Goal: Information Seeking & Learning: Learn about a topic

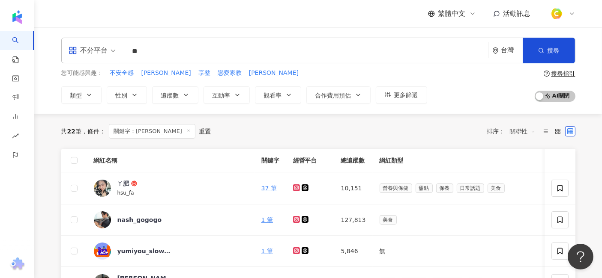
click at [184, 57] on input "**" at bounding box center [306, 51] width 357 height 16
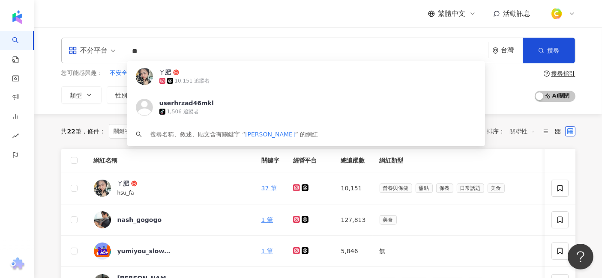
paste input "search"
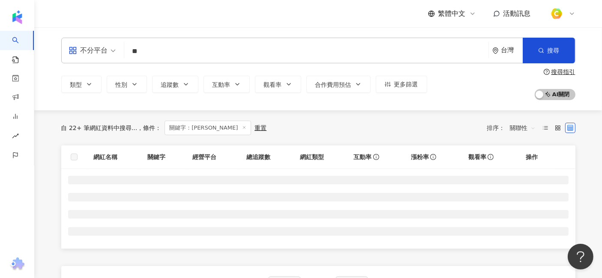
type input "**"
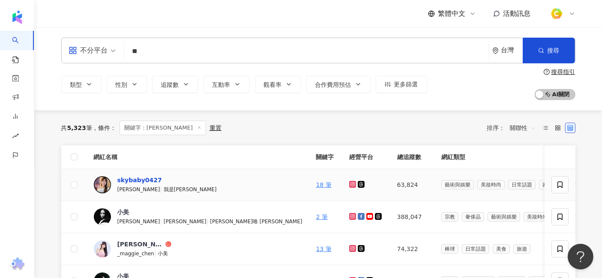
click at [142, 178] on div "skybaby0427" at bounding box center [139, 180] width 45 height 9
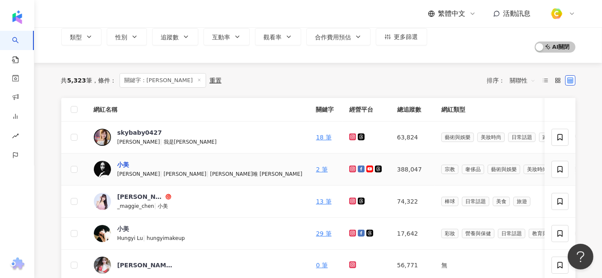
click at [121, 164] on div "小美" at bounding box center [123, 165] width 12 height 9
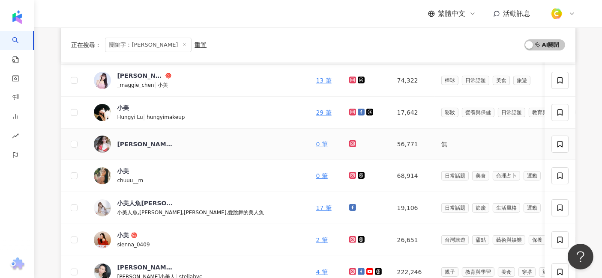
scroll to position [190, 0]
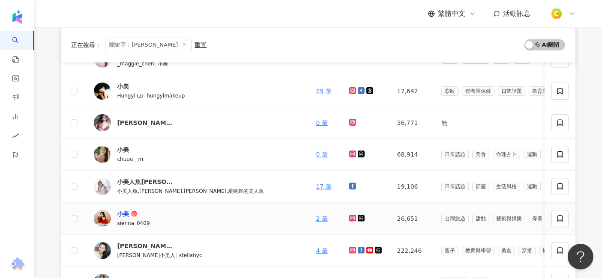
click at [119, 212] on div "小美" at bounding box center [123, 214] width 12 height 9
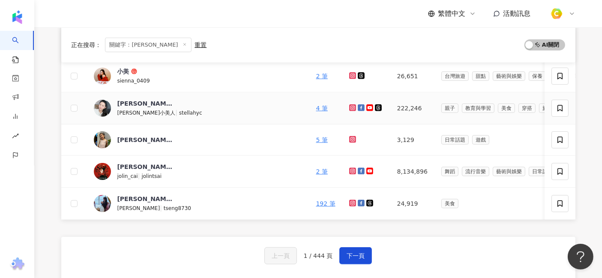
click at [146, 108] on div "史黛拉小美人 |" at bounding box center [148, 112] width 62 height 9
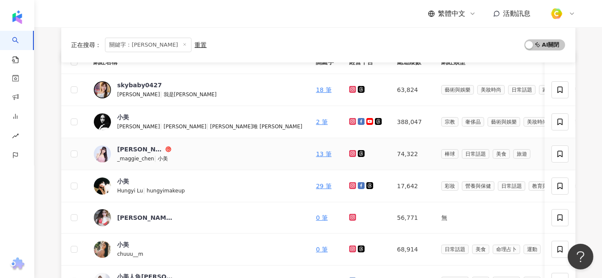
scroll to position [190, 0]
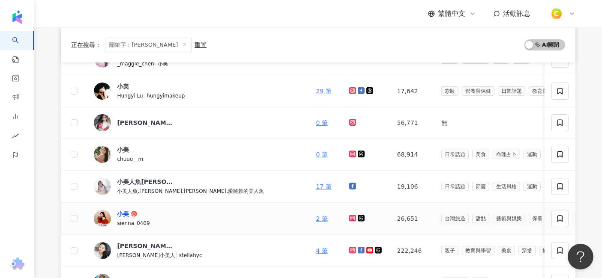
click at [126, 211] on div "小美" at bounding box center [123, 214] width 12 height 9
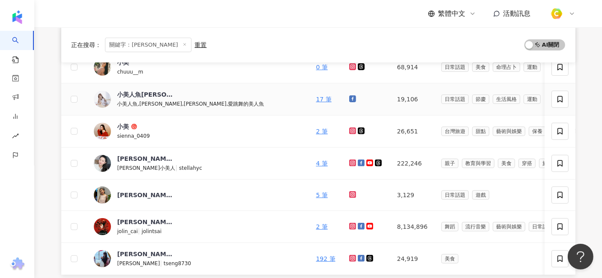
scroll to position [285, 0]
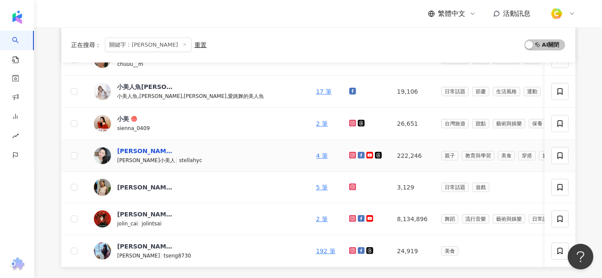
click at [132, 150] on div "Stella Cheng" at bounding box center [145, 151] width 56 height 9
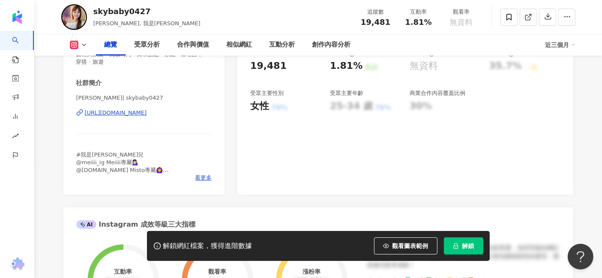
scroll to position [143, 0]
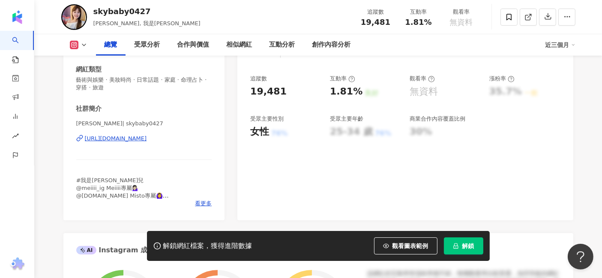
click at [138, 137] on div "https://www.instagram.com/skybaby0427/" at bounding box center [116, 139] width 62 height 8
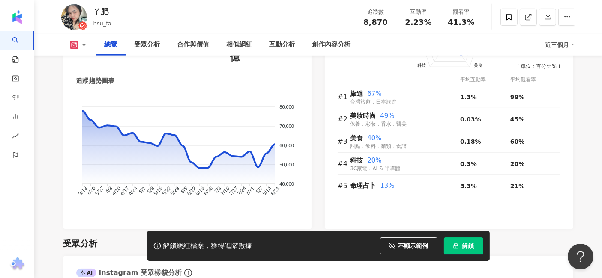
drag, startPoint x: 575, startPoint y: 150, endPoint x: 563, endPoint y: 157, distance: 13.8
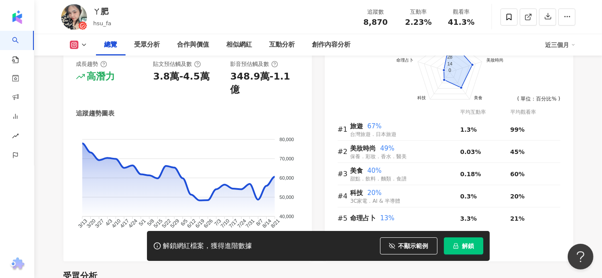
scroll to position [523, 0]
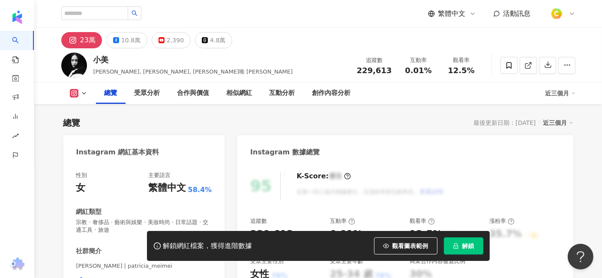
click at [147, 278] on div "https://www.instagram.com/patricia_meimei/" at bounding box center [116, 282] width 62 height 8
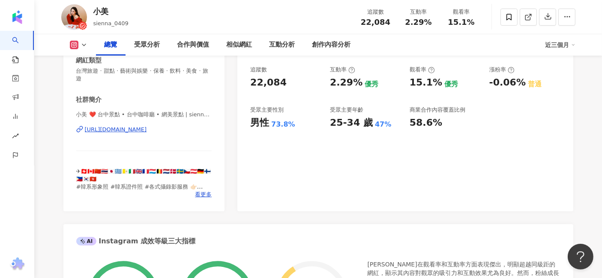
scroll to position [95, 0]
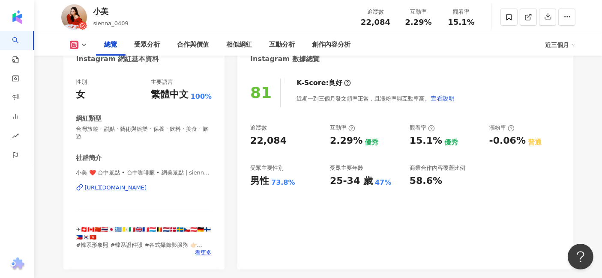
click at [147, 186] on div "https://www.instagram.com/sienna_0409/" at bounding box center [116, 188] width 62 height 8
drag, startPoint x: 364, startPoint y: 24, endPoint x: 388, endPoint y: 22, distance: 24.0
click at [388, 22] on span "22,084" at bounding box center [376, 22] width 30 height 9
drag, startPoint x: 409, startPoint y: 22, endPoint x: 434, endPoint y: 21, distance: 25.7
click at [434, 21] on div "2.29%" at bounding box center [418, 22] width 33 height 9
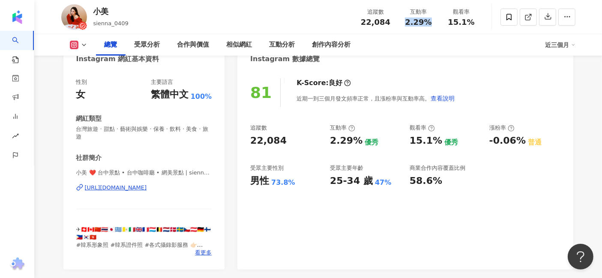
copy span "2.29%"
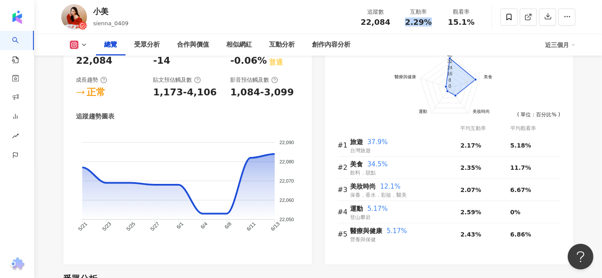
scroll to position [571, 0]
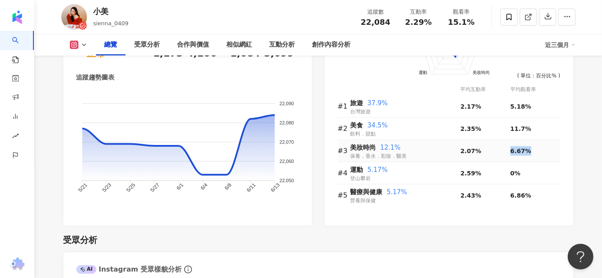
drag, startPoint x: 511, startPoint y: 152, endPoint x: 532, endPoint y: 156, distance: 21.4
click at [532, 156] on td "6.67%" at bounding box center [535, 151] width 50 height 22
copy span "6.67%"
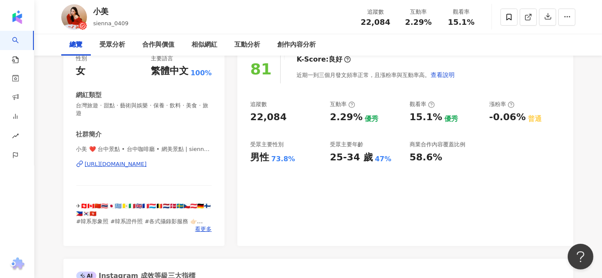
scroll to position [0, 0]
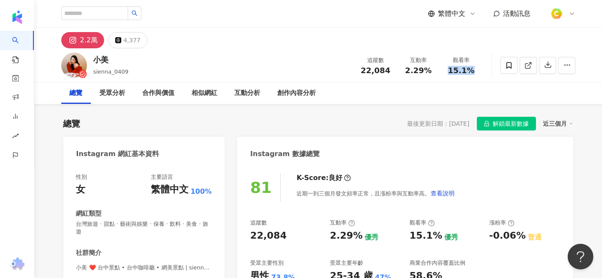
drag, startPoint x: 449, startPoint y: 69, endPoint x: 474, endPoint y: 72, distance: 24.9
click at [474, 72] on div "15.1%" at bounding box center [461, 70] width 33 height 9
copy span "15.1%"
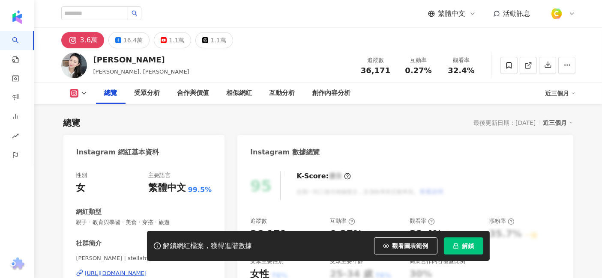
scroll to position [190, 0]
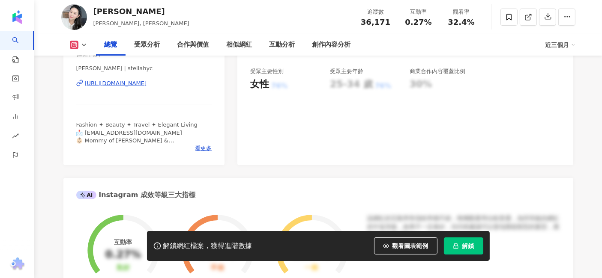
click at [147, 80] on div "https://www.instagram.com/stellahyc/" at bounding box center [116, 84] width 62 height 8
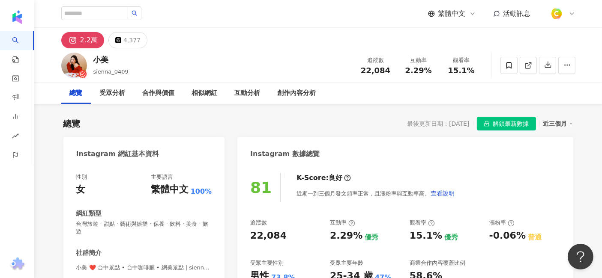
scroll to position [95, 0]
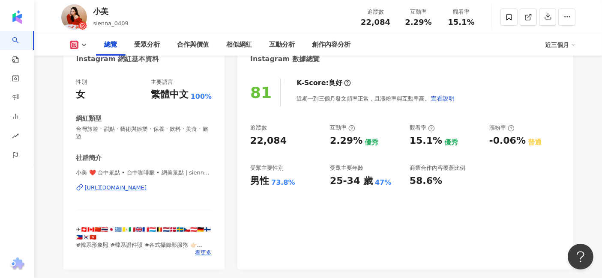
click at [147, 186] on div "https://www.instagram.com/sienna_0409/" at bounding box center [116, 188] width 62 height 8
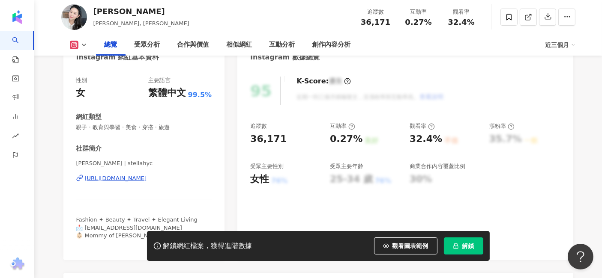
scroll to position [190, 0]
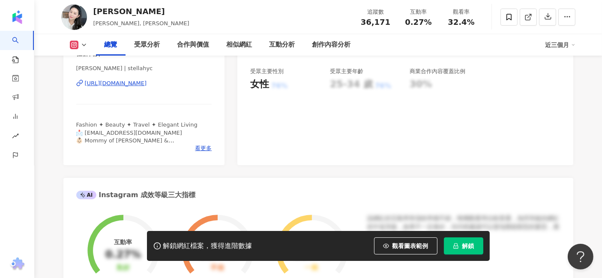
click at [147, 84] on div "[URL][DOMAIN_NAME]" at bounding box center [116, 84] width 62 height 8
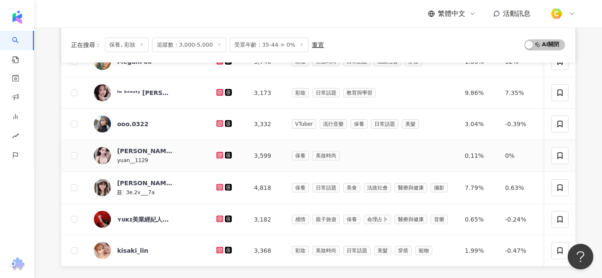
scroll to position [333, 0]
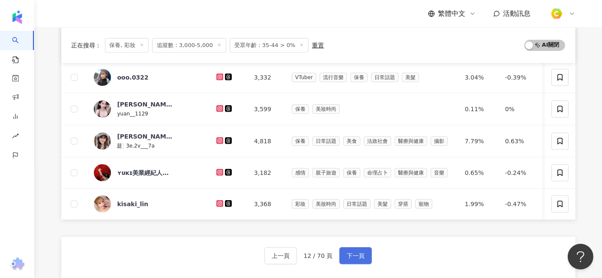
click at [359, 259] on span "下一頁" at bounding box center [356, 256] width 18 height 7
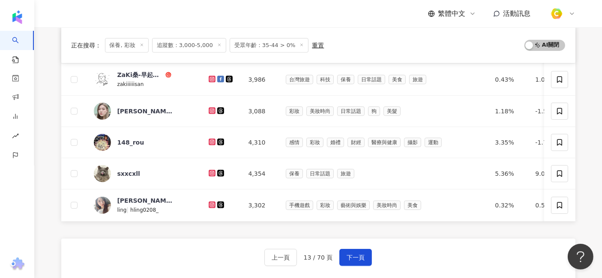
click at [324, 239] on div "網紅名稱 經營平台 總追蹤數 網紅類型 互動率 漲粉率 觀看率 操作 kaozhizhi ZHI ずー 之 3,445 感情 彩妝 美妝時尚 教育與學習 家庭…" at bounding box center [318, 69] width 514 height 506
click at [134, 111] on div "[PERSON_NAME]???? ??" at bounding box center [145, 111] width 56 height 9
click at [364, 259] on button "下一頁" at bounding box center [355, 257] width 33 height 17
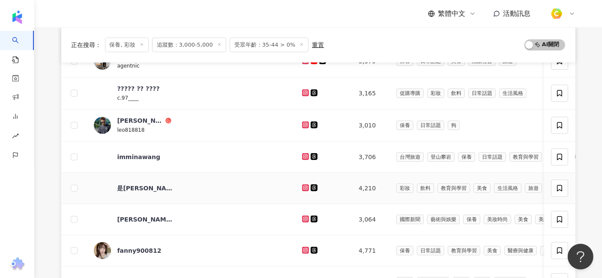
scroll to position [175, 0]
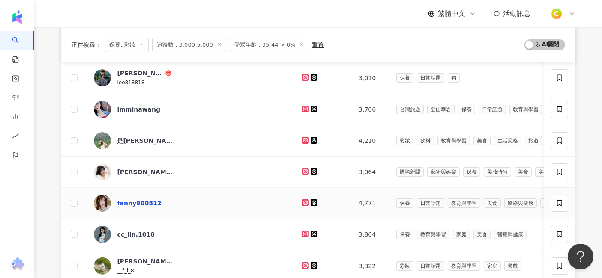
click at [131, 204] on div "fanny900812" at bounding box center [139, 203] width 44 height 9
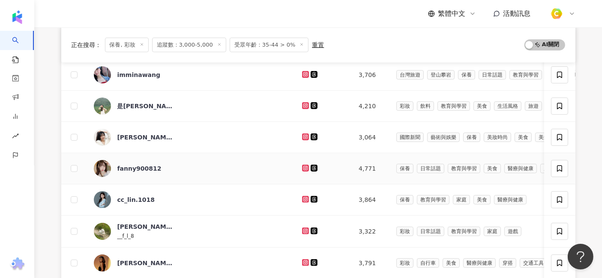
scroll to position [223, 0]
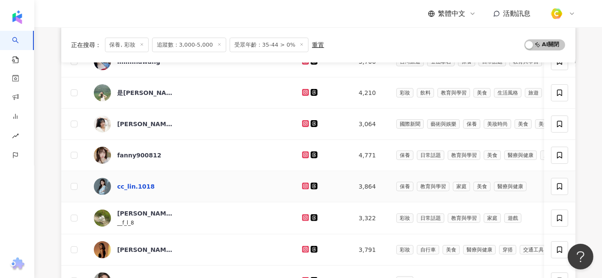
click at [137, 184] on div "cc_lin.1018" at bounding box center [135, 186] width 37 height 9
click at [134, 215] on div "李 芳 瑜" at bounding box center [145, 213] width 56 height 9
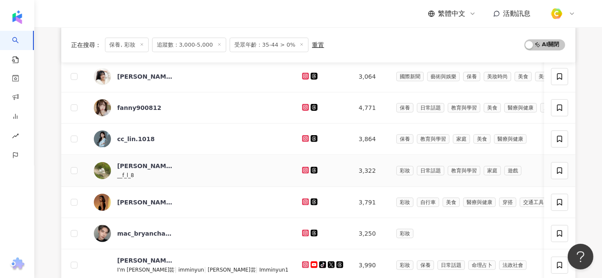
scroll to position [318, 0]
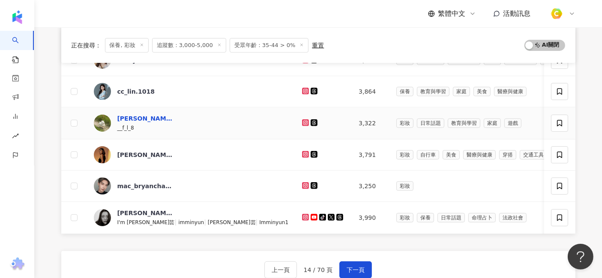
click at [134, 117] on div "李 芳 瑜" at bounding box center [145, 118] width 56 height 9
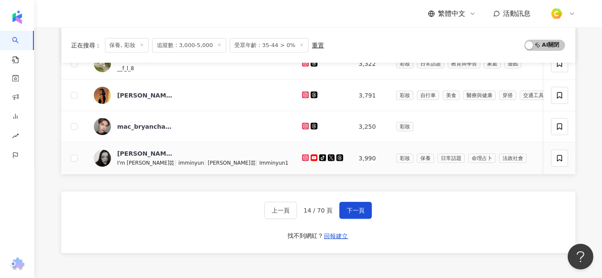
scroll to position [365, 0]
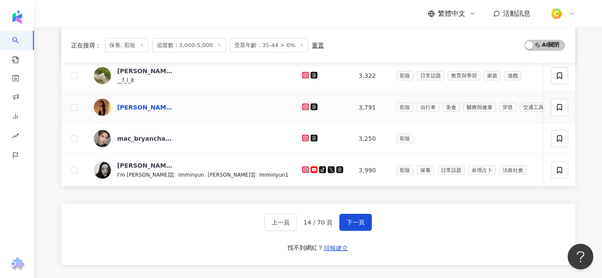
click at [118, 106] on div "Doris chen." at bounding box center [145, 107] width 56 height 9
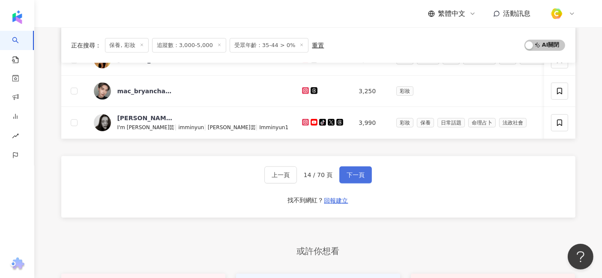
click at [358, 176] on span "下一頁" at bounding box center [356, 175] width 18 height 7
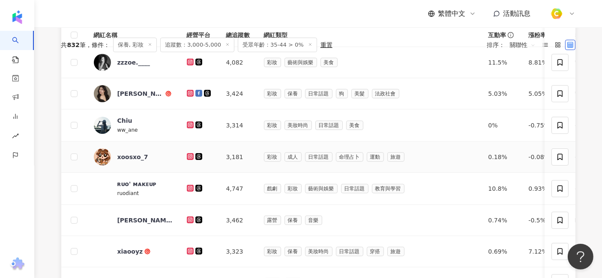
scroll to position [80, 0]
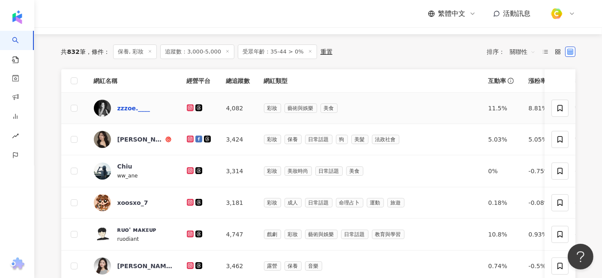
click at [137, 105] on div "zzzoe.____" at bounding box center [133, 108] width 33 height 9
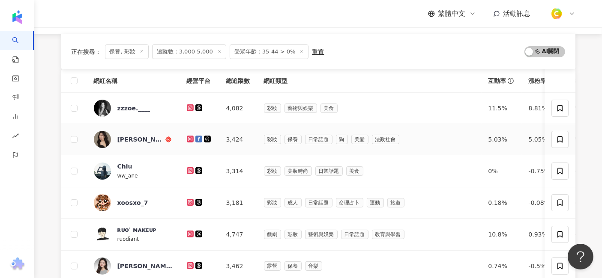
scroll to position [127, 0]
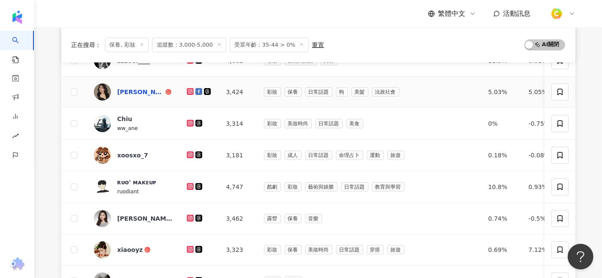
click at [127, 89] on div "Anna Wang" at bounding box center [140, 92] width 46 height 9
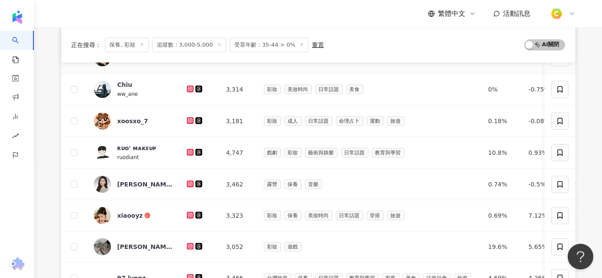
scroll to position [175, 0]
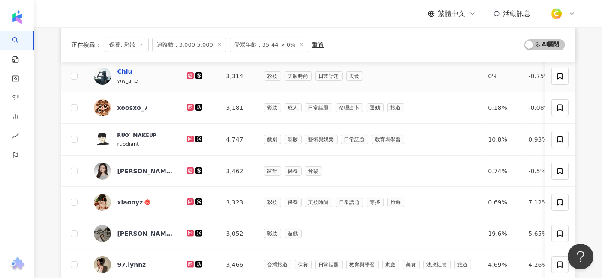
click at [125, 72] on div "Chiu" at bounding box center [124, 71] width 15 height 9
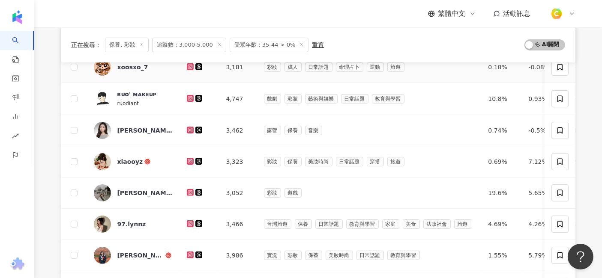
scroll to position [270, 0]
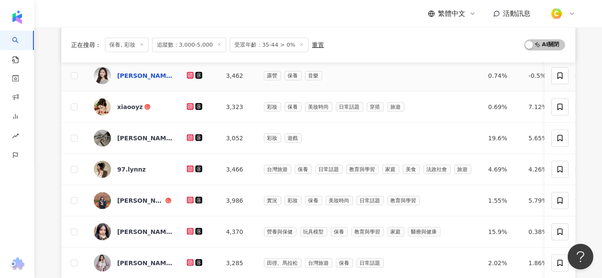
click at [136, 76] on div "Celine嘉嘉" at bounding box center [145, 76] width 56 height 9
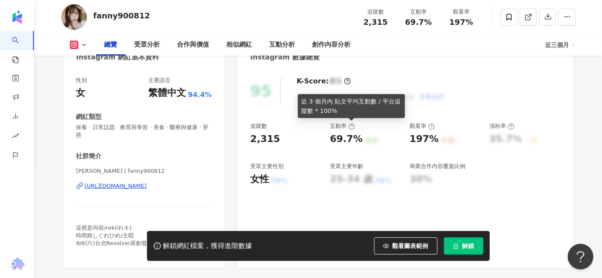
scroll to position [190, 0]
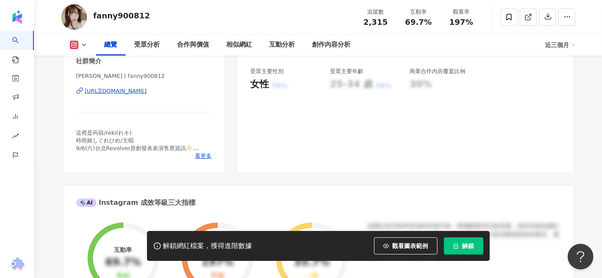
click at [147, 89] on div "https://www.instagram.com/fanny900812/" at bounding box center [116, 91] width 62 height 8
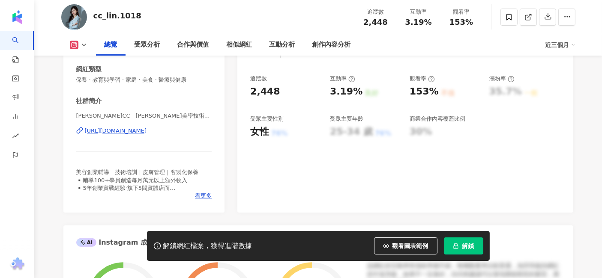
click at [147, 134] on div "https://www.instagram.com/cc_lin.1018/" at bounding box center [116, 131] width 62 height 8
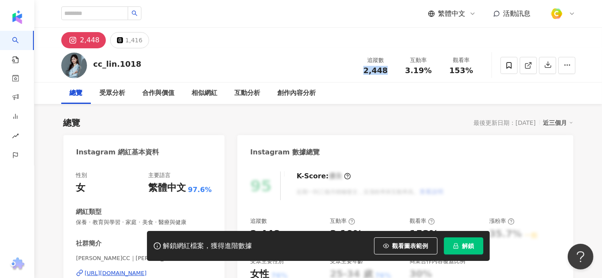
drag, startPoint x: 366, startPoint y: 72, endPoint x: 388, endPoint y: 73, distance: 21.5
click at [388, 73] on div "2,448" at bounding box center [375, 70] width 33 height 9
click at [407, 72] on span "3.19%" at bounding box center [418, 70] width 27 height 9
drag, startPoint x: 407, startPoint y: 72, endPoint x: 433, endPoint y: 72, distance: 25.7
click at [433, 72] on div "3.19%" at bounding box center [418, 70] width 33 height 9
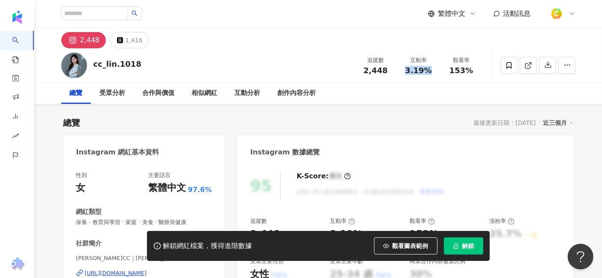
copy span "3.19%"
click at [453, 66] on span "153%" at bounding box center [461, 70] width 24 height 9
drag, startPoint x: 449, startPoint y: 69, endPoint x: 474, endPoint y: 68, distance: 24.4
click at [474, 68] on div "153%" at bounding box center [461, 70] width 33 height 9
copy span "153%"
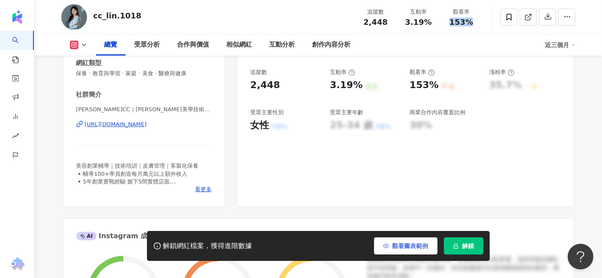
scroll to position [190, 0]
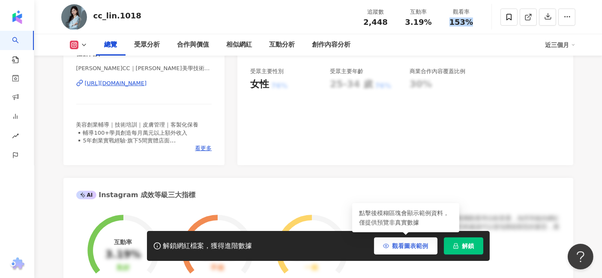
click at [407, 243] on span "觀看圖表範例" at bounding box center [410, 246] width 36 height 7
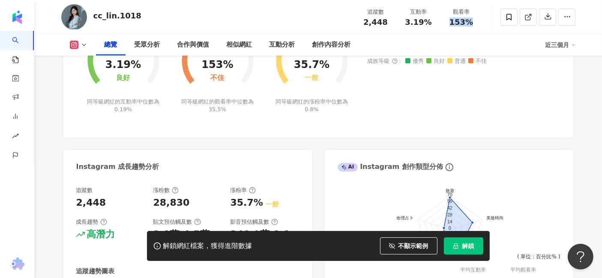
scroll to position [143, 0]
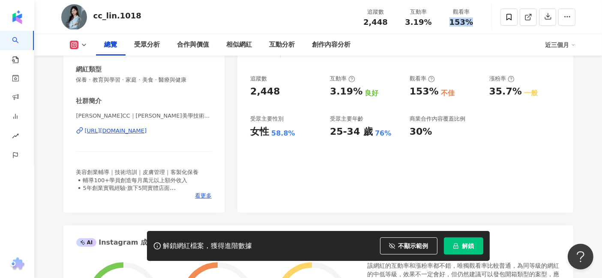
click at [147, 131] on div "https://www.instagram.com/cc_lin.1018/" at bounding box center [116, 131] width 62 height 8
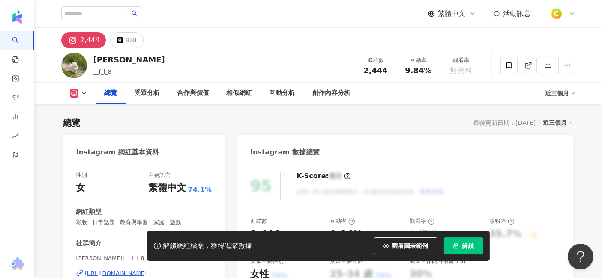
scroll to position [95, 0]
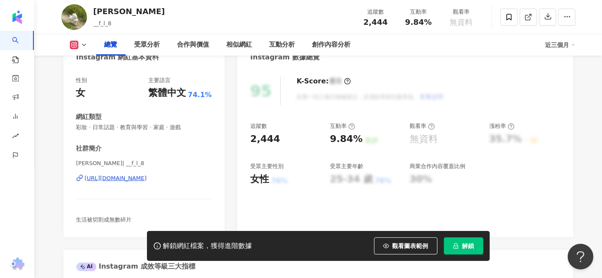
click at [147, 179] on div "[URL][DOMAIN_NAME]" at bounding box center [116, 179] width 62 height 8
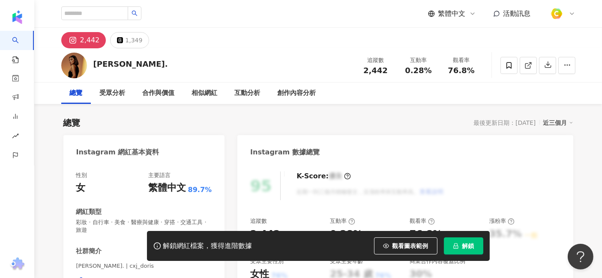
click at [116, 278] on div "https://www.instagram.com/cxj_doris/" at bounding box center [116, 282] width 62 height 8
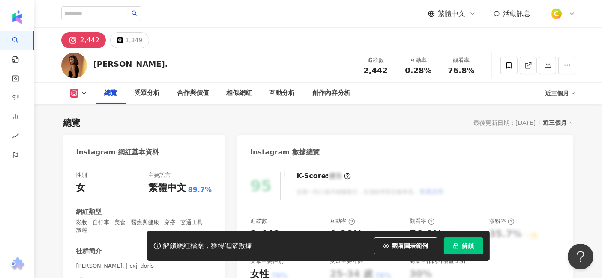
scroll to position [143, 0]
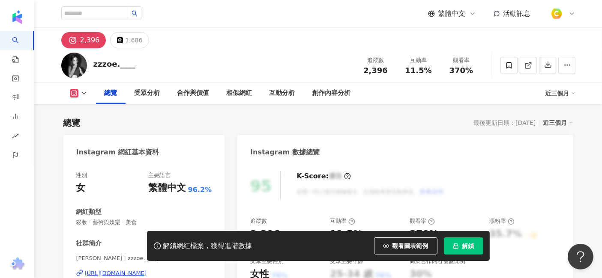
scroll to position [95, 0]
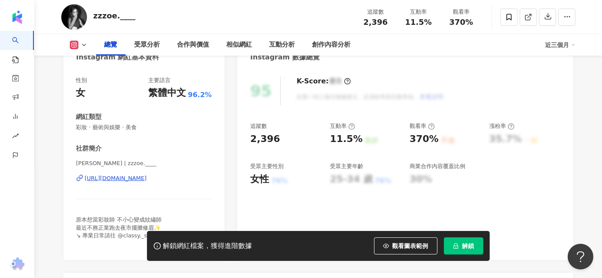
click at [143, 176] on div "https://www.instagram.com/zzzoe.____/" at bounding box center [116, 179] width 62 height 8
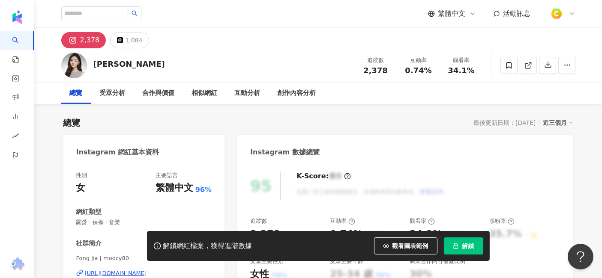
click at [147, 270] on div "https://www.instagram.com/moocy80/" at bounding box center [116, 274] width 62 height 8
click at [118, 14] on input "search" at bounding box center [94, 13] width 67 height 14
paste input "***"
type input "***"
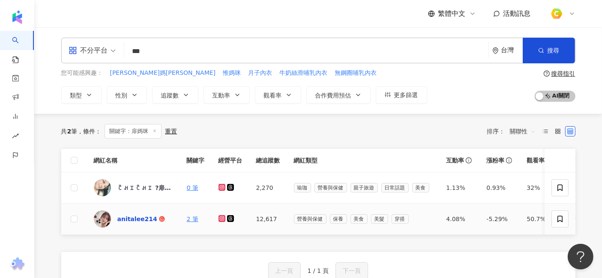
click at [142, 216] on div "anitalee214" at bounding box center [137, 219] width 40 height 9
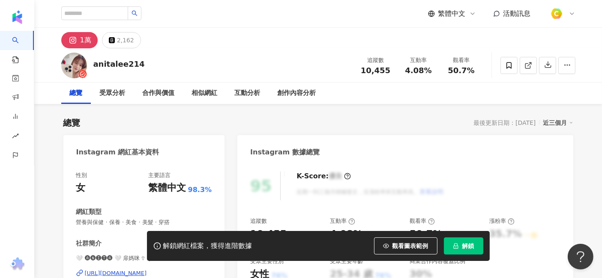
scroll to position [143, 0]
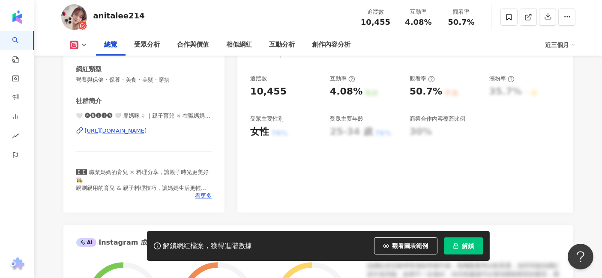
drag, startPoint x: 392, startPoint y: 27, endPoint x: 219, endPoint y: 140, distance: 207.1
click at [386, 25] on div "10,455" at bounding box center [375, 22] width 33 height 9
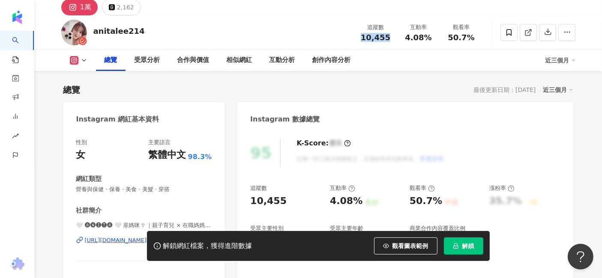
scroll to position [48, 0]
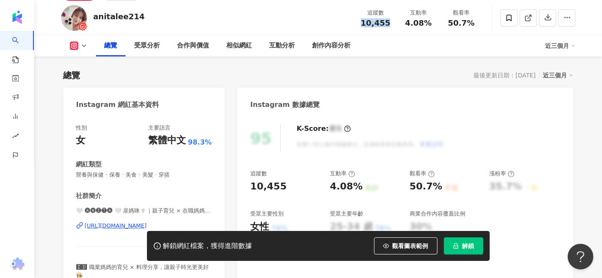
click at [147, 226] on div "[URL][DOMAIN_NAME]" at bounding box center [116, 226] width 62 height 8
click at [370, 25] on span "10,455" at bounding box center [376, 22] width 30 height 9
drag, startPoint x: 364, startPoint y: 24, endPoint x: 391, endPoint y: 26, distance: 26.6
click at [391, 26] on div "10,455" at bounding box center [375, 23] width 33 height 9
copy span "10,455"
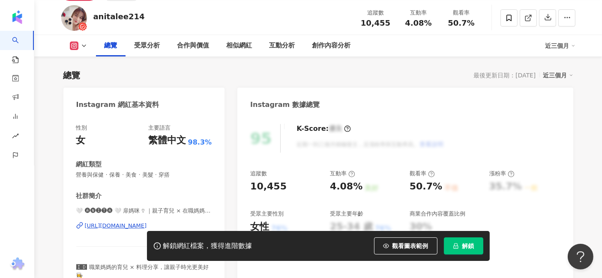
click at [415, 23] on span "4.08%" at bounding box center [418, 23] width 27 height 9
drag, startPoint x: 409, startPoint y: 23, endPoint x: 430, endPoint y: 22, distance: 21.9
click at [430, 22] on div "4.08%" at bounding box center [418, 23] width 33 height 9
copy span "4.08%"
click at [457, 21] on span "50.7%" at bounding box center [461, 23] width 27 height 9
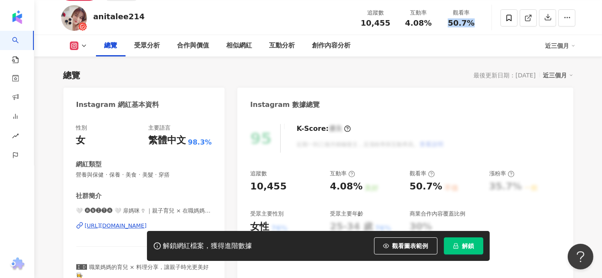
drag, startPoint x: 448, startPoint y: 23, endPoint x: 473, endPoint y: 22, distance: 24.9
click at [473, 22] on div "50.7%" at bounding box center [461, 23] width 33 height 9
copy span "50.7%"
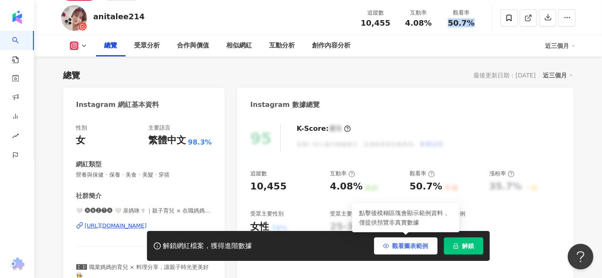
click at [417, 254] on button "觀看圖表範例" at bounding box center [405, 246] width 63 height 17
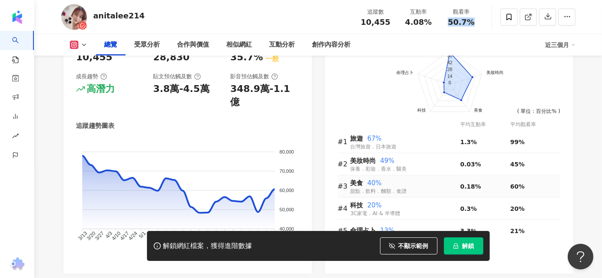
scroll to position [571, 0]
